Goal: Task Accomplishment & Management: Manage account settings

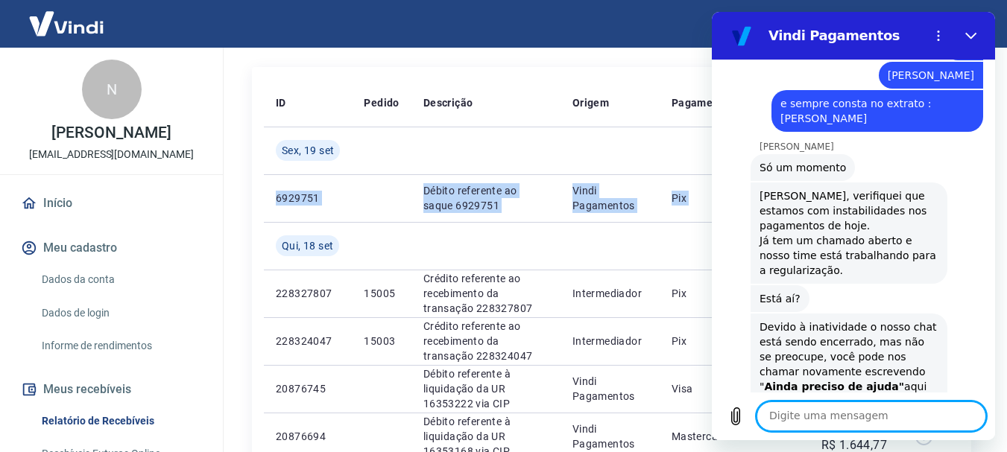
scroll to position [2505, 0]
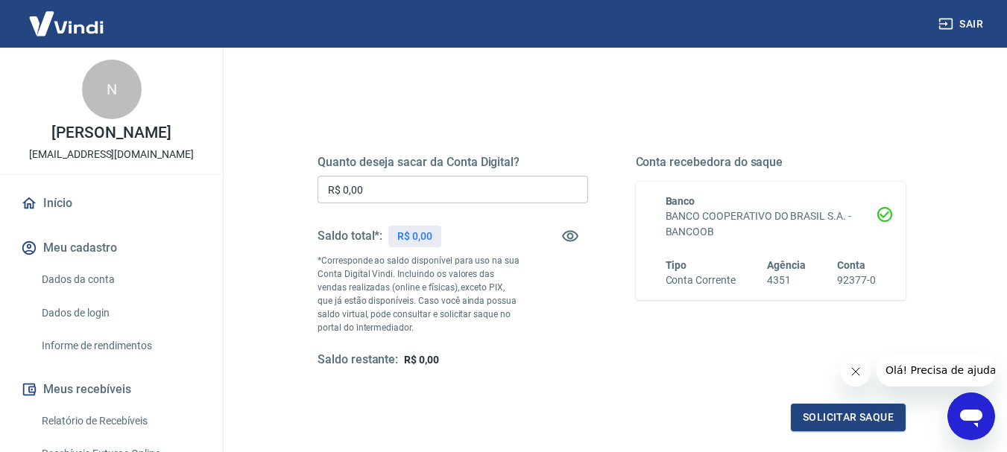
scroll to position [149, 0]
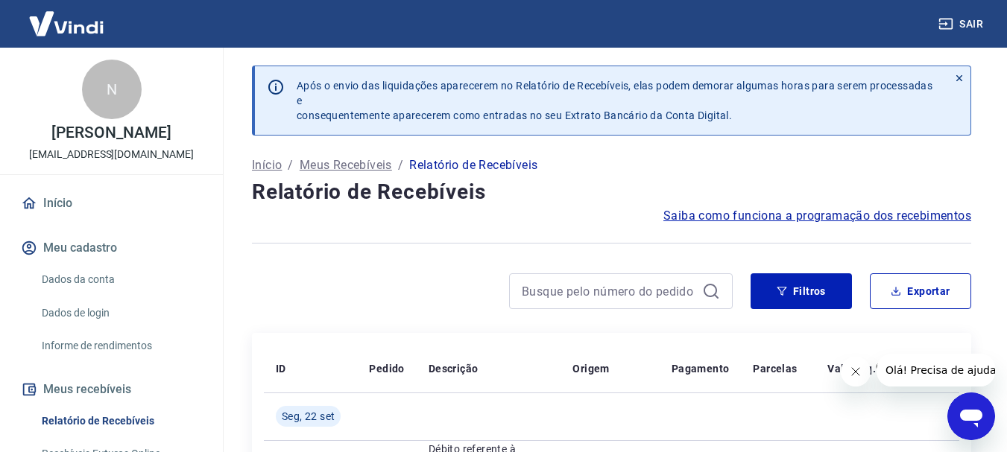
scroll to position [298, 0]
